Goal: Find specific page/section: Find specific page/section

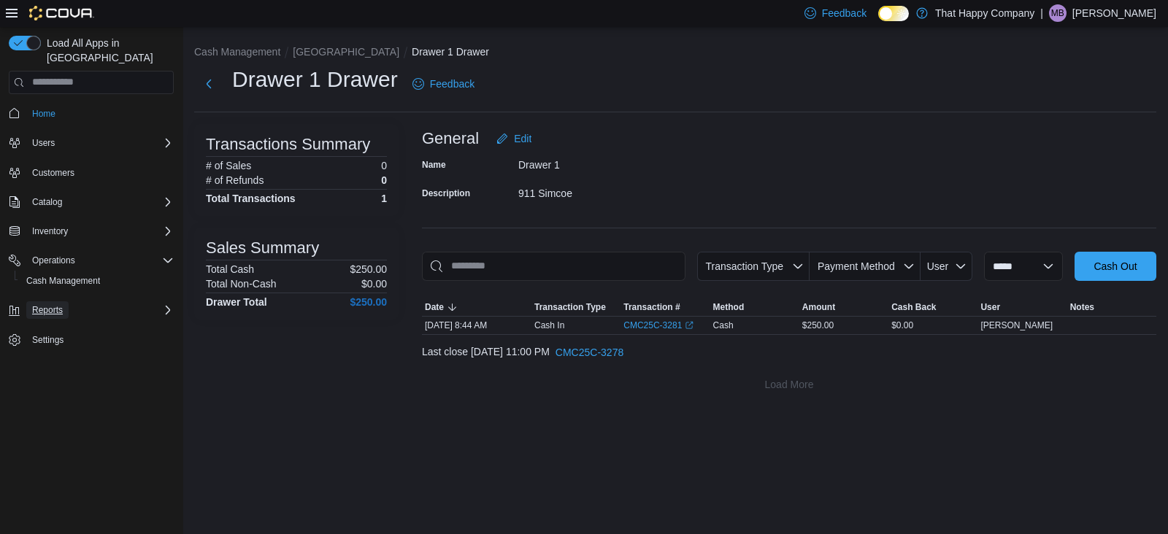
click at [52, 304] on span "Reports" at bounding box center [47, 310] width 31 height 12
click at [44, 366] on span "Reports" at bounding box center [41, 372] width 31 height 12
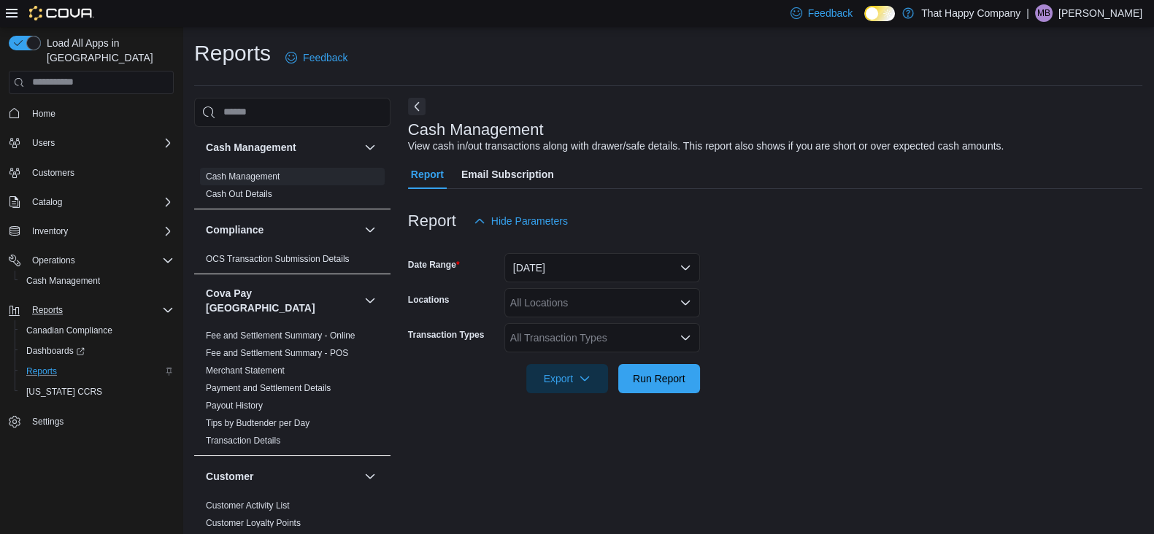
scroll to position [4, 0]
